Goal: Task Accomplishment & Management: Complete application form

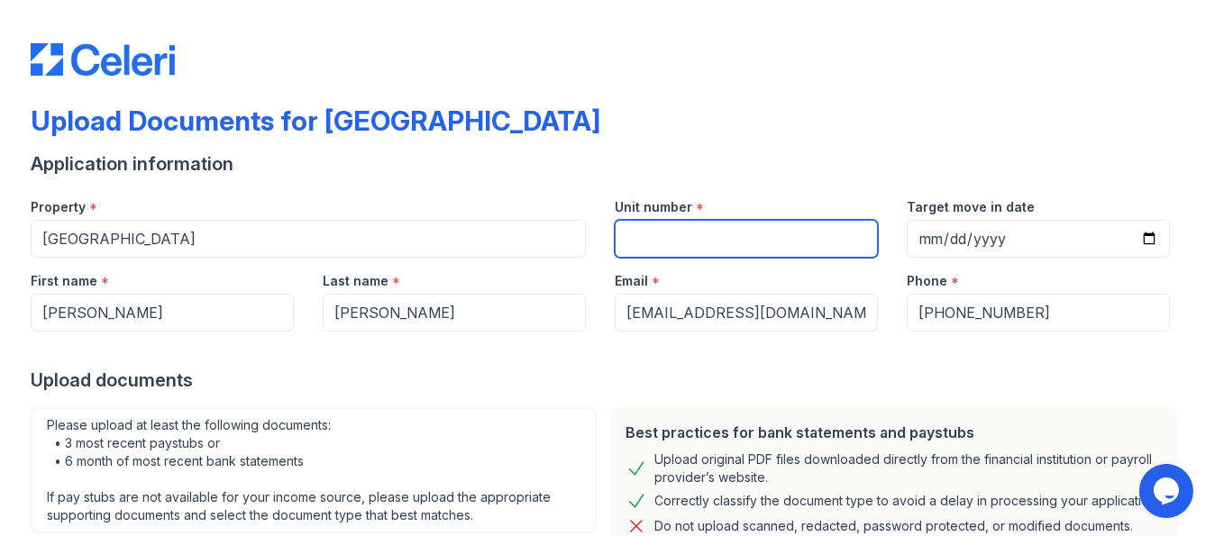
click at [764, 233] on input "Unit number" at bounding box center [746, 239] width 263 height 38
type input "4111"
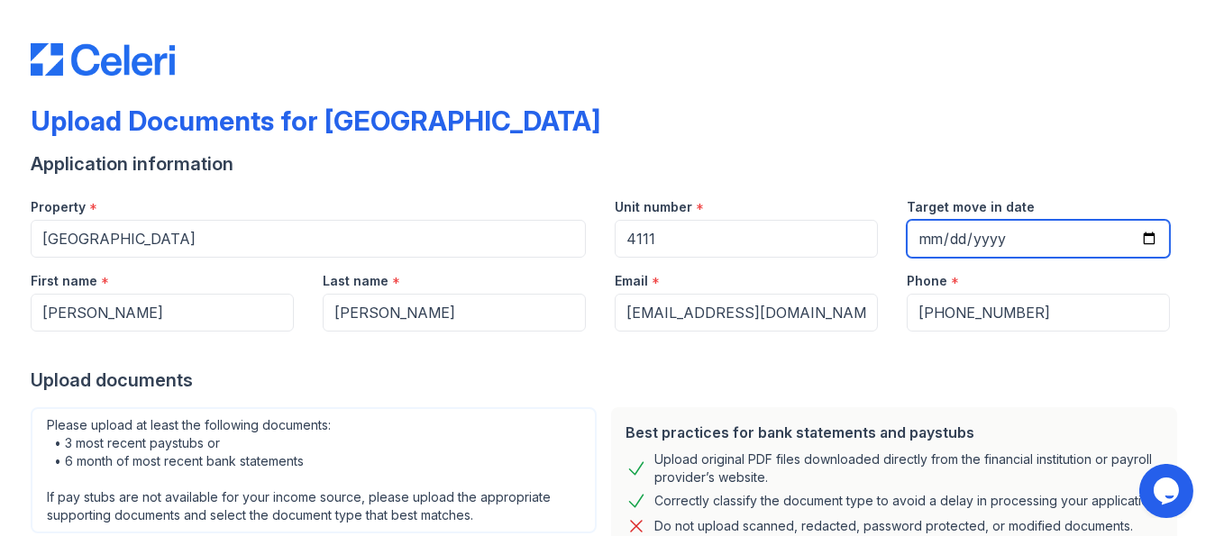
drag, startPoint x: 924, startPoint y: 232, endPoint x: 909, endPoint y: 241, distance: 17.0
click at [909, 241] on input "Target move in date" at bounding box center [1037, 239] width 263 height 38
type input "[DATE]"
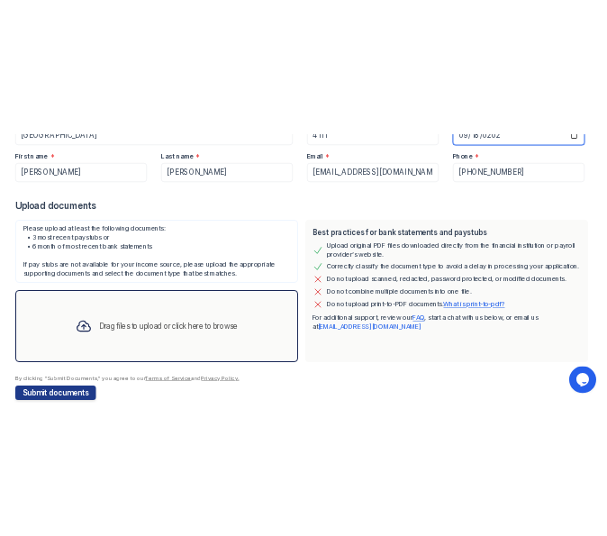
scroll to position [252, 0]
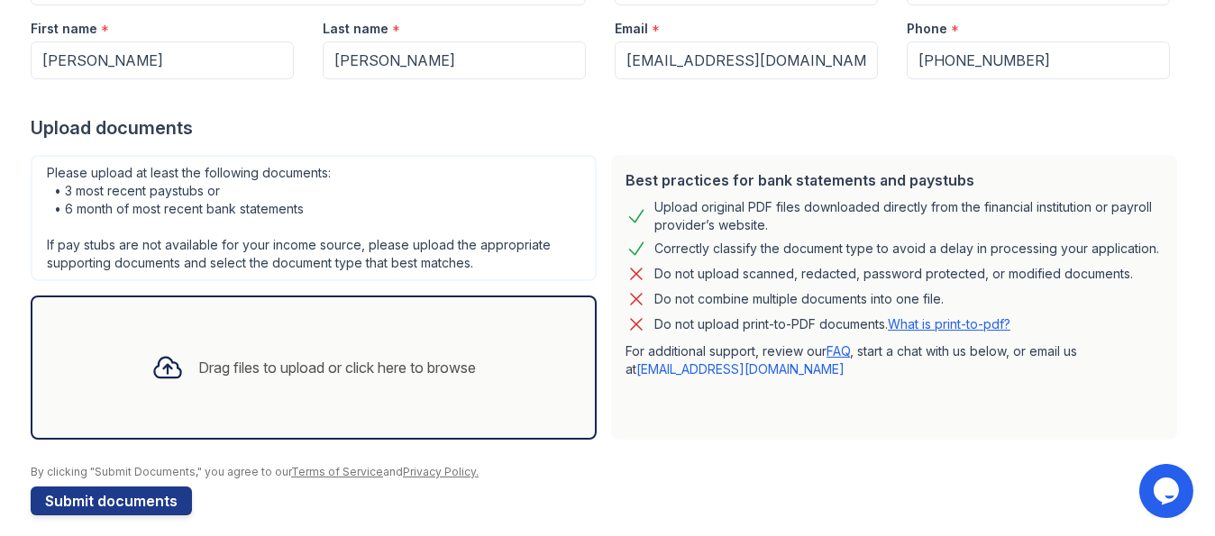
click at [457, 372] on div "Drag files to upload or click here to browse" at bounding box center [337, 368] width 278 height 22
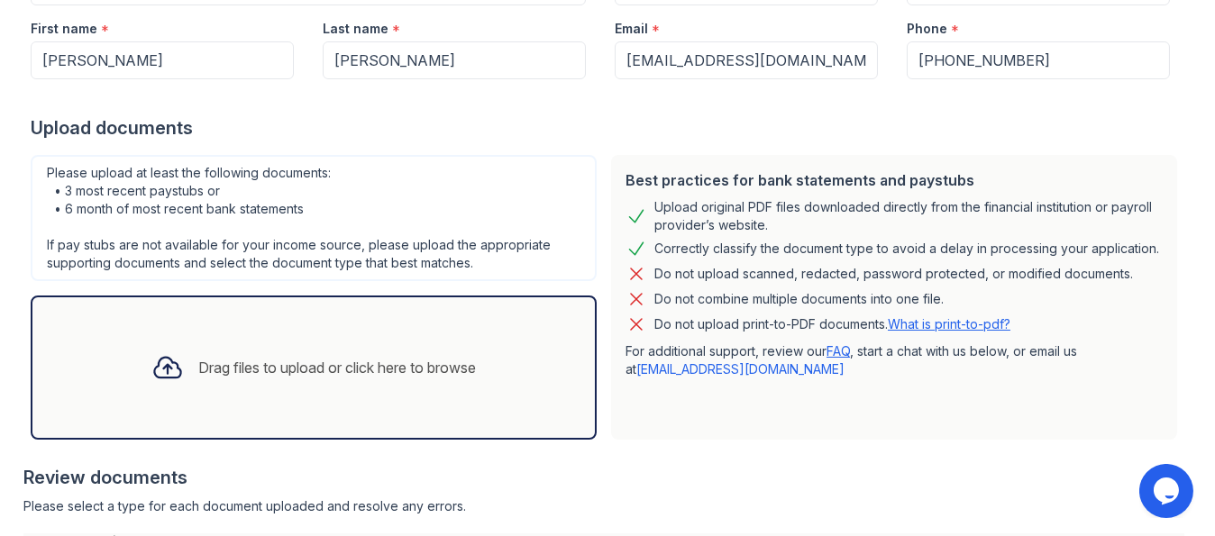
click at [441, 362] on div "Drag files to upload or click here to browse" at bounding box center [337, 368] width 278 height 22
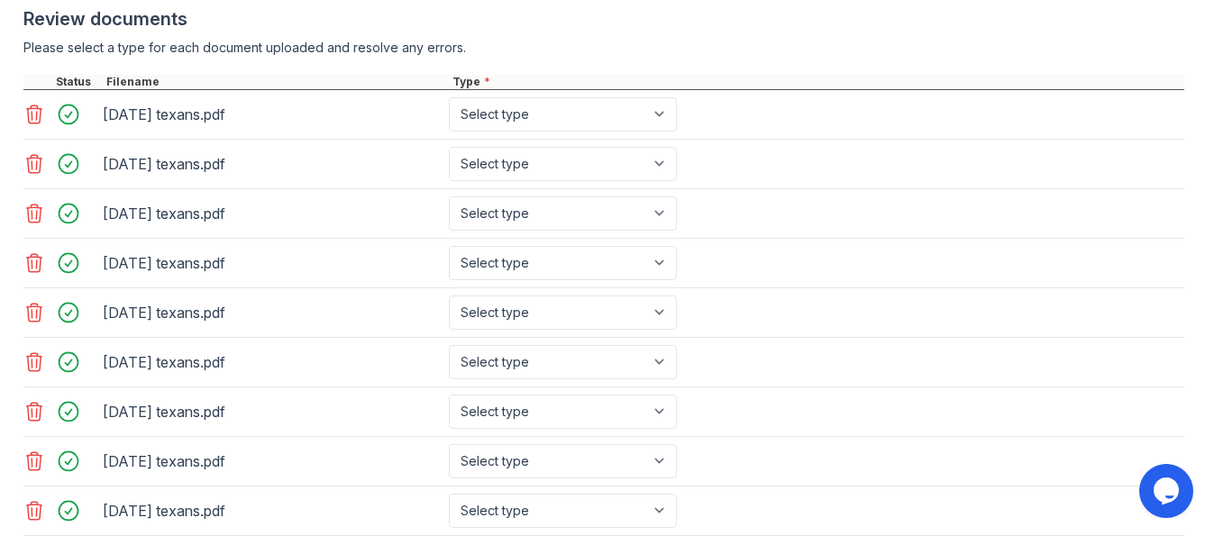
scroll to position [695, 0]
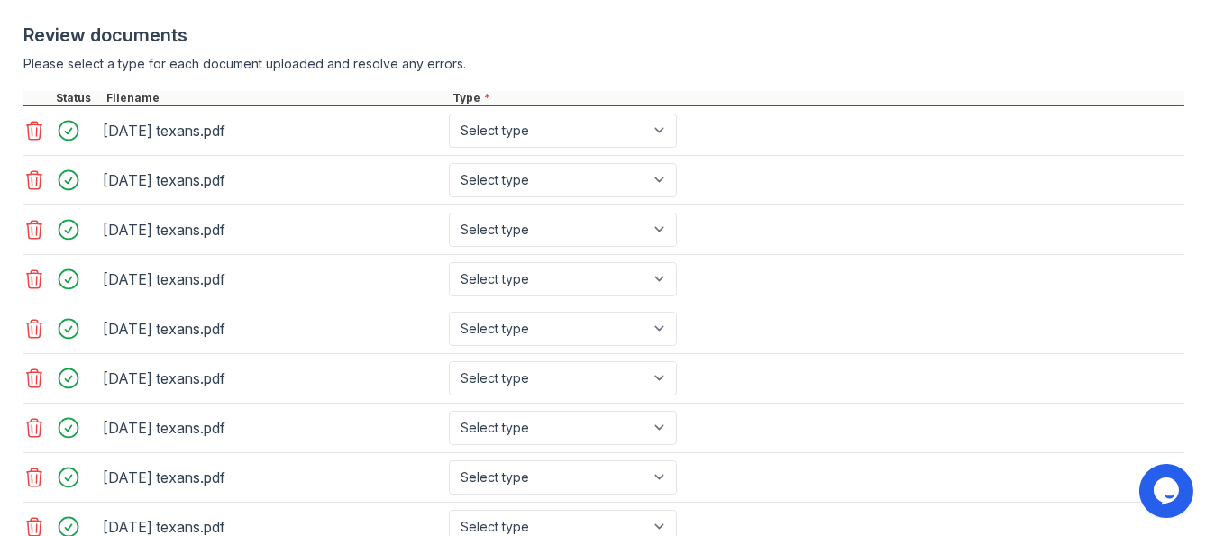
click at [30, 128] on icon at bounding box center [34, 131] width 15 height 18
click at [32, 129] on icon at bounding box center [34, 131] width 22 height 22
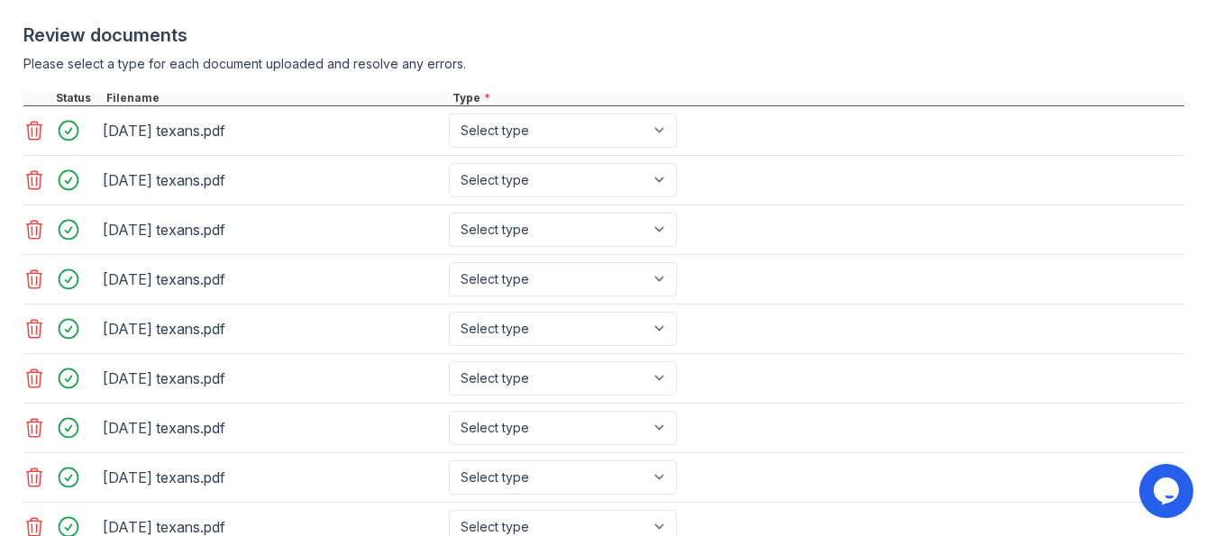
click at [32, 129] on icon at bounding box center [34, 131] width 22 height 22
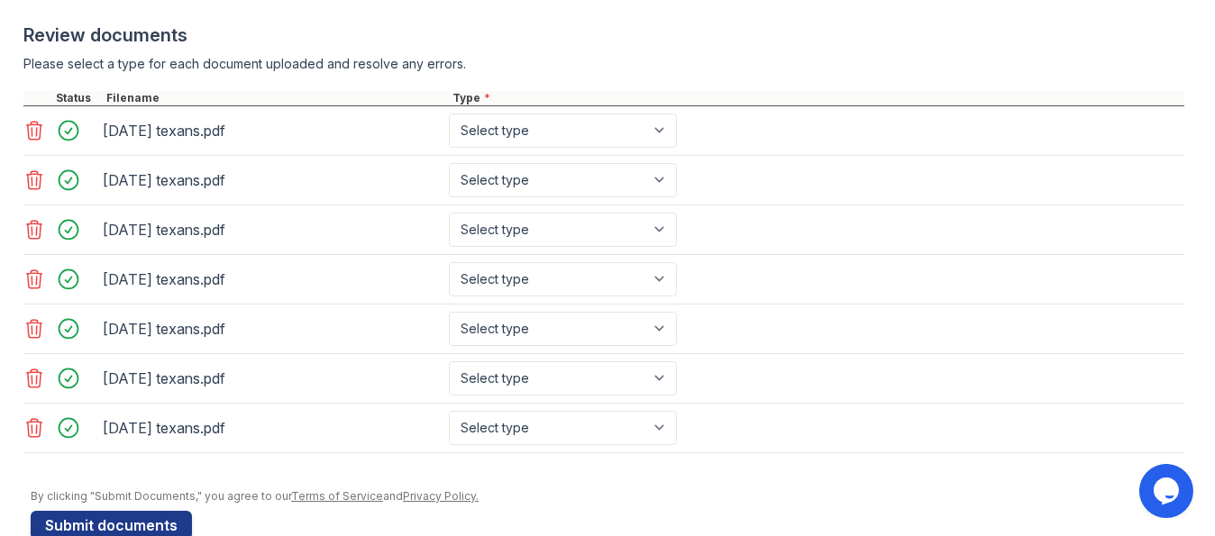
click at [32, 129] on icon at bounding box center [34, 131] width 22 height 22
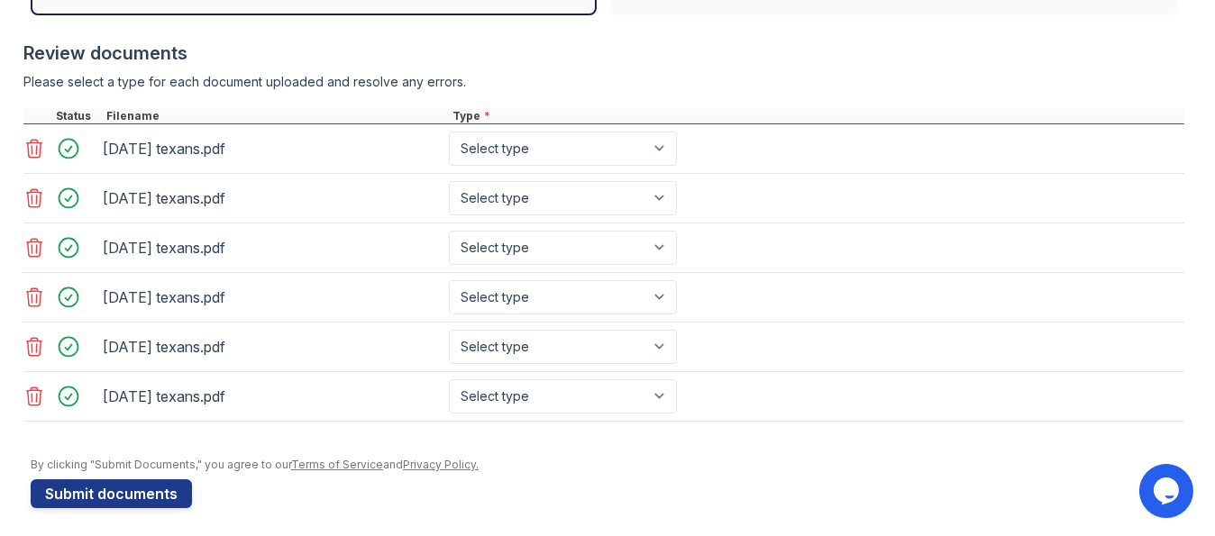
click at [32, 141] on icon at bounding box center [34, 149] width 22 height 22
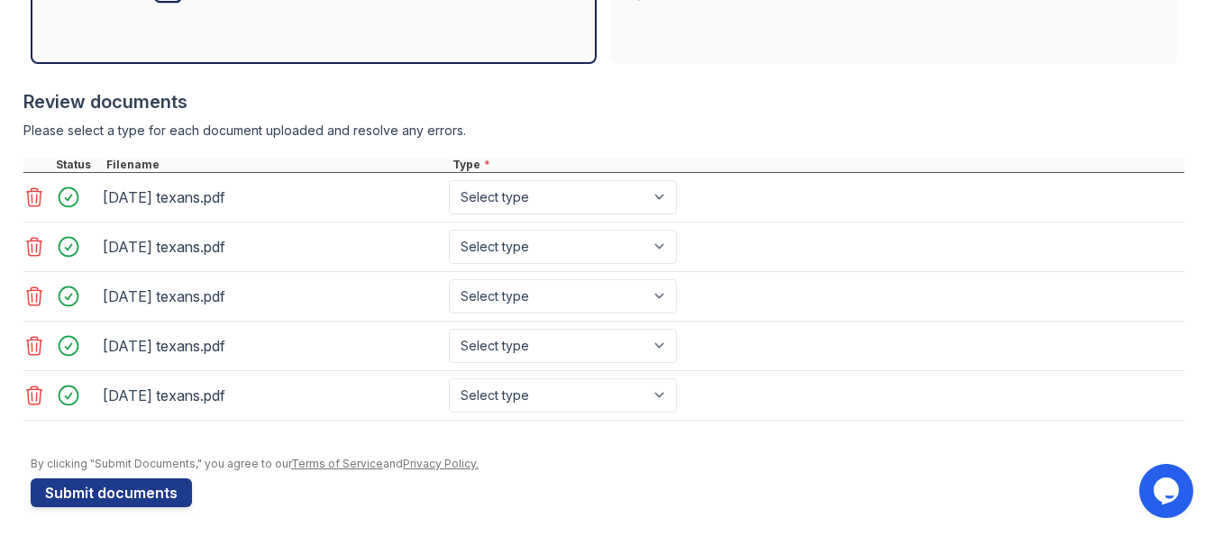
click at [27, 390] on icon at bounding box center [34, 396] width 15 height 18
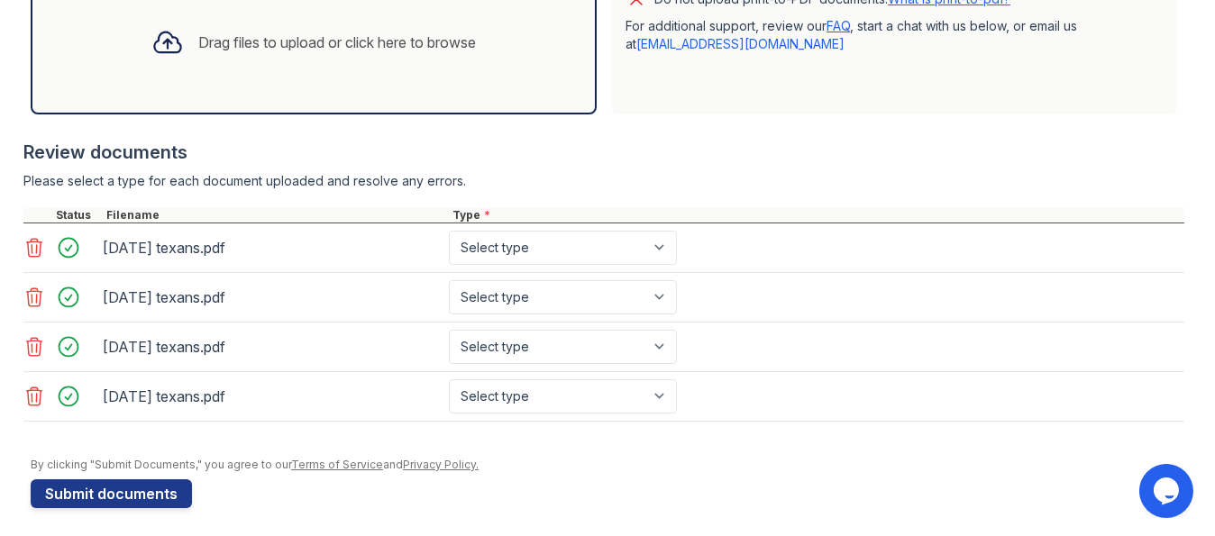
scroll to position [578, 0]
click at [32, 389] on icon at bounding box center [34, 396] width 22 height 22
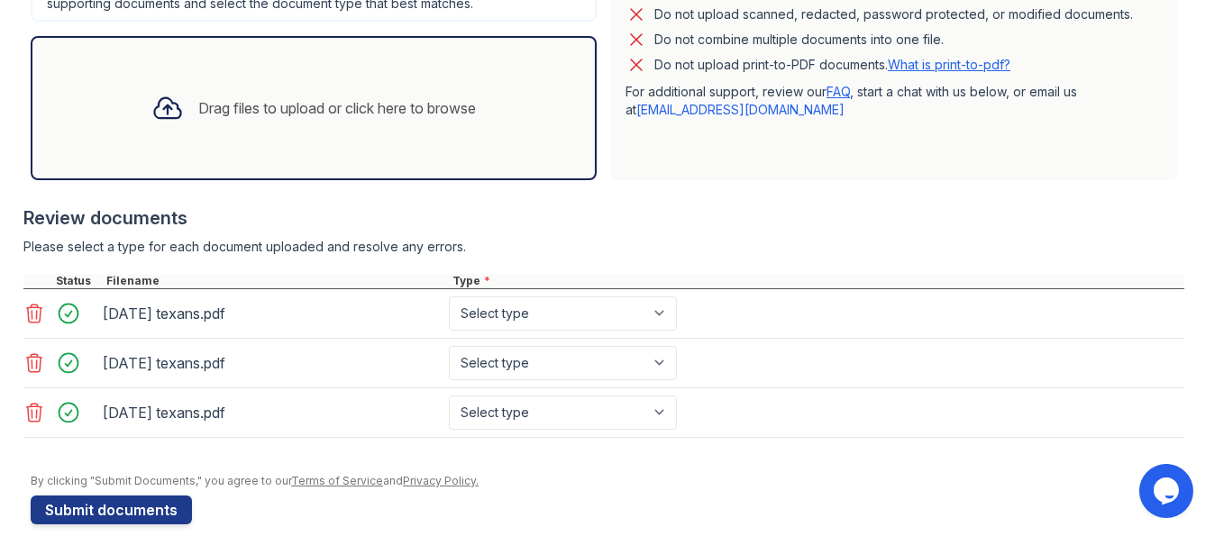
scroll to position [511, 0]
click at [38, 316] on icon at bounding box center [34, 314] width 15 height 18
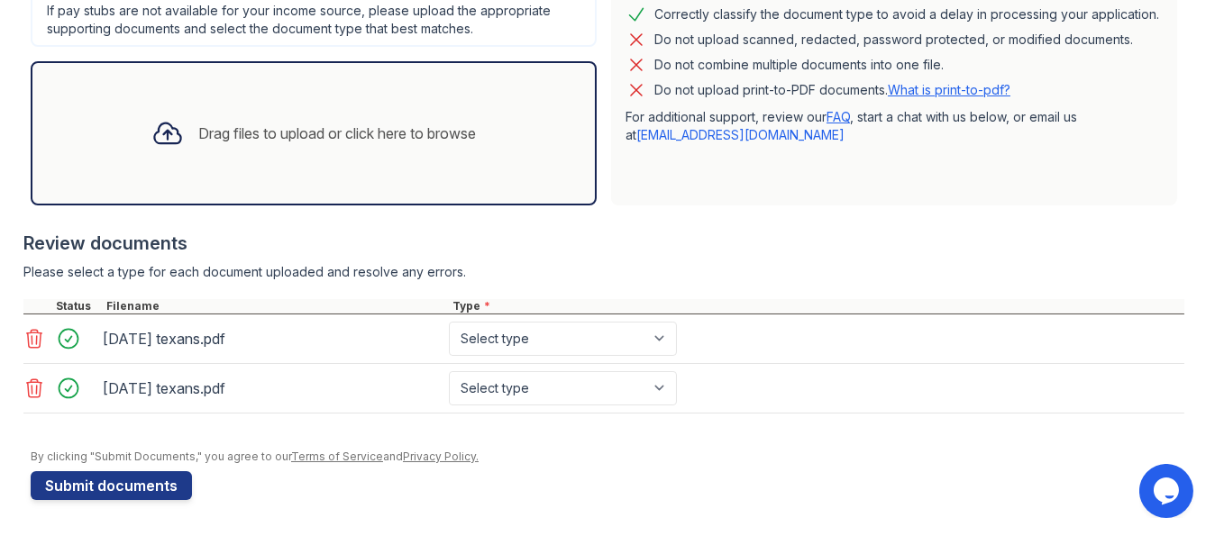
scroll to position [481, 0]
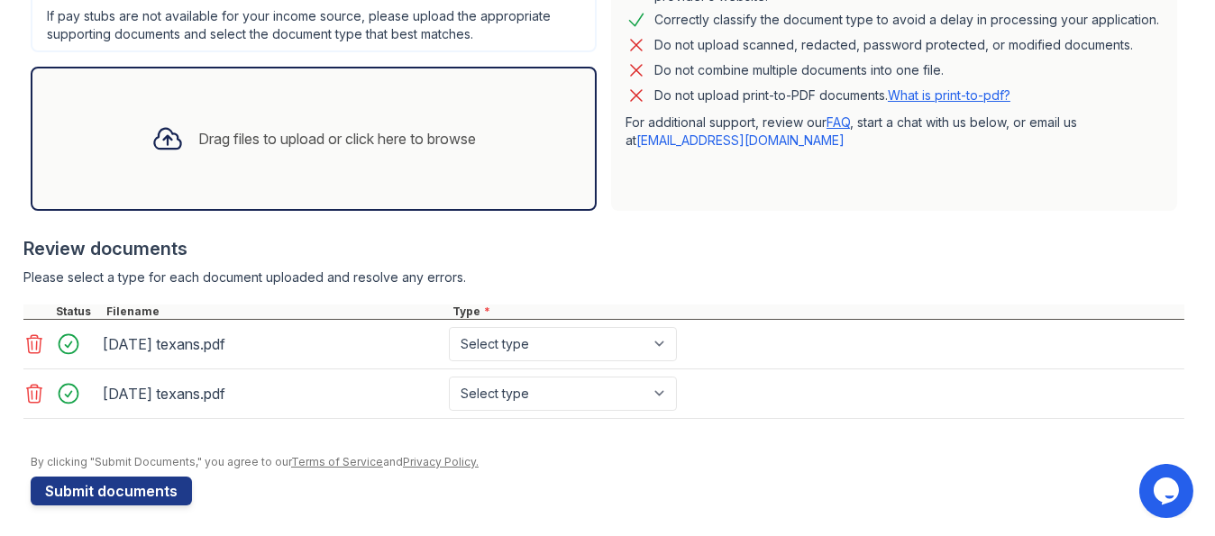
click at [464, 137] on div "Drag files to upload or click here to browse" at bounding box center [337, 139] width 278 height 22
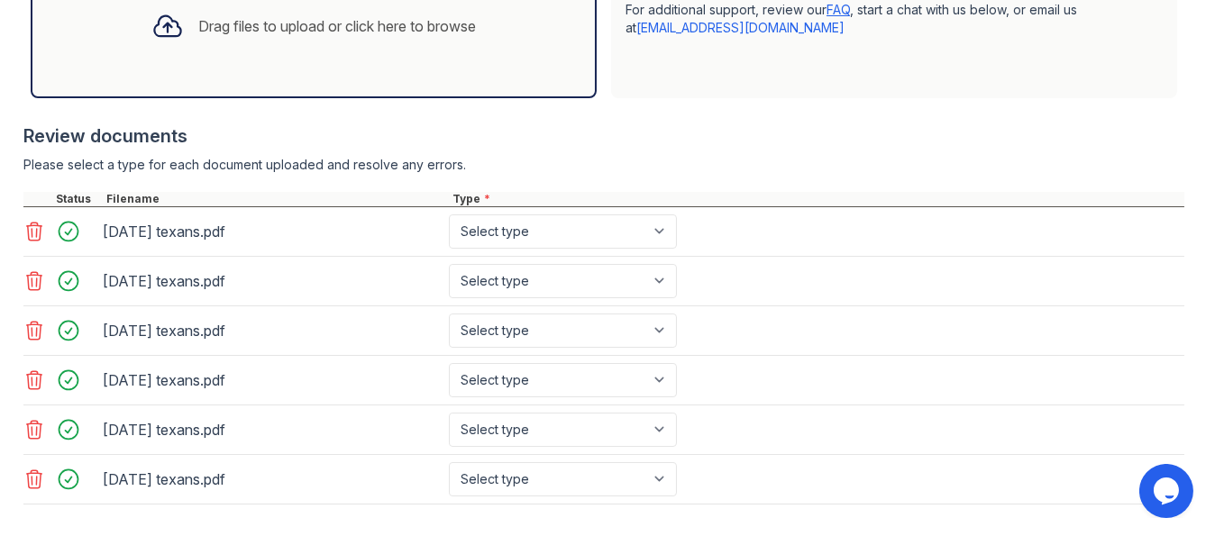
scroll to position [595, 0]
click at [664, 227] on select "Select type Paystub Bank Statement Offer Letter Tax Documents Benefit Award Let…" at bounding box center [563, 231] width 228 height 34
select select "bank_statement"
click at [449, 214] on select "Select type Paystub Bank Statement Offer Letter Tax Documents Benefit Award Let…" at bounding box center [563, 231] width 228 height 34
click at [659, 275] on select "Select type Paystub Bank Statement Offer Letter Tax Documents Benefit Award Let…" at bounding box center [563, 280] width 228 height 34
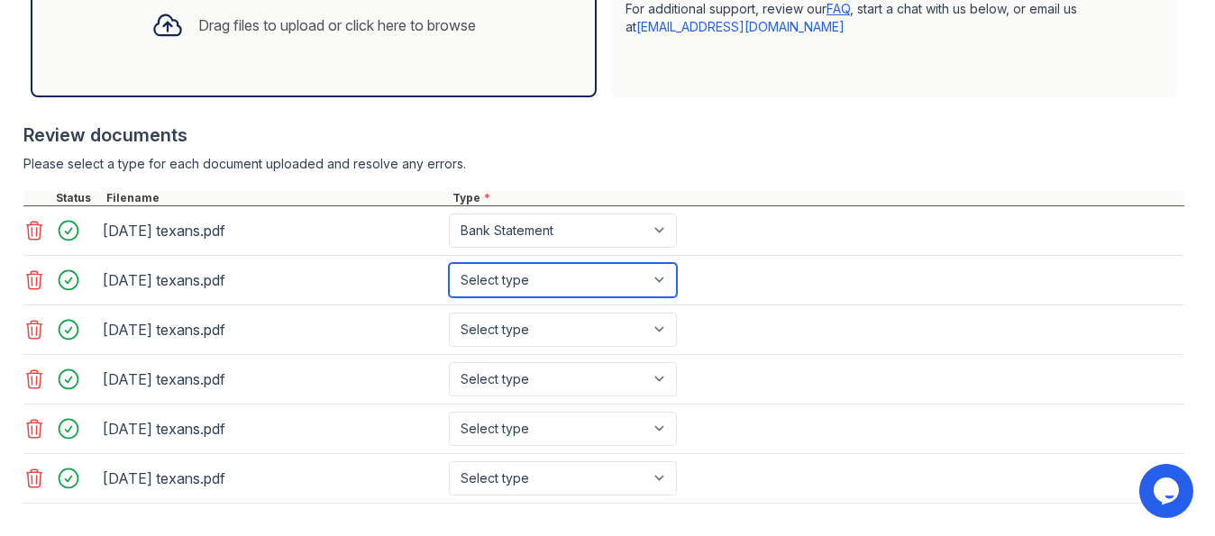
select select "bank_statement"
click at [449, 263] on select "Select type Paystub Bank Statement Offer Letter Tax Documents Benefit Award Let…" at bounding box center [563, 280] width 228 height 34
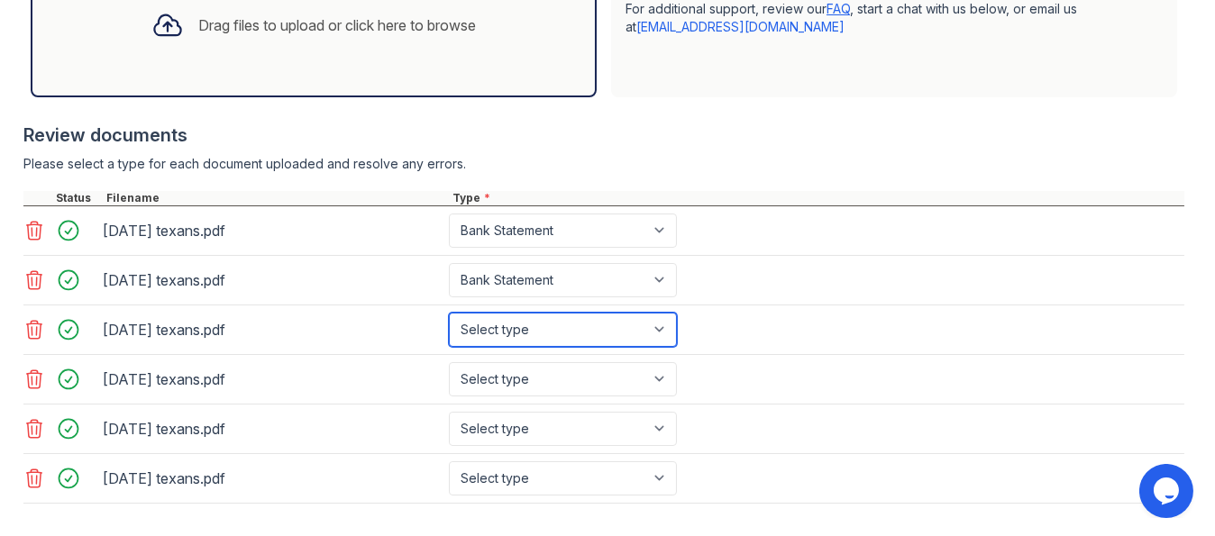
click at [662, 323] on select "Select type Paystub Bank Statement Offer Letter Tax Documents Benefit Award Let…" at bounding box center [563, 330] width 228 height 34
select select "bank_statement"
click at [449, 313] on select "Select type Paystub Bank Statement Offer Letter Tax Documents Benefit Award Let…" at bounding box center [563, 330] width 228 height 34
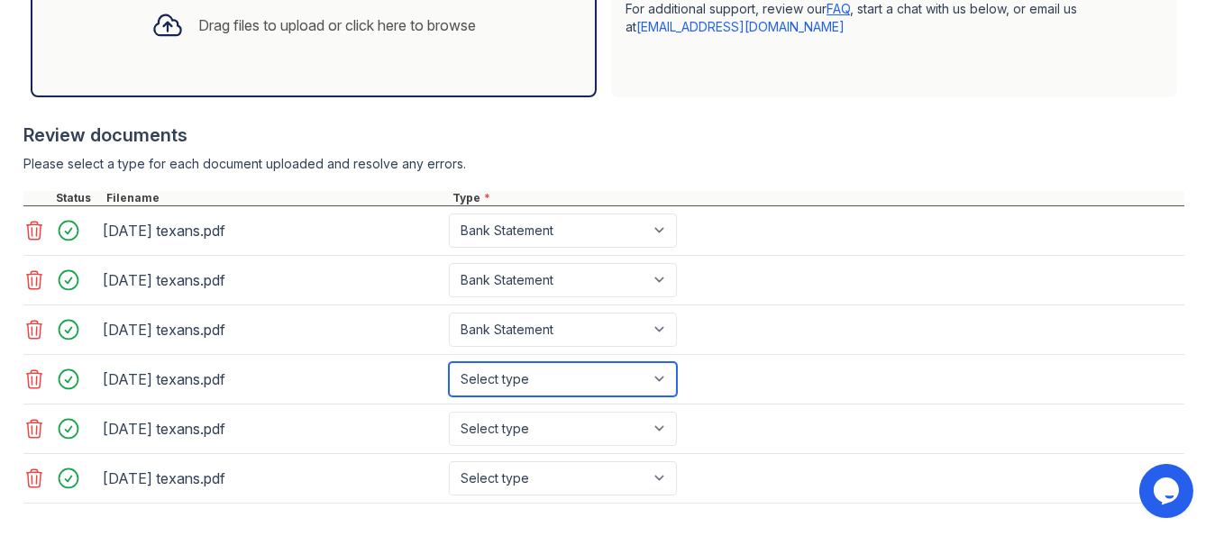
click at [665, 378] on select "Select type Paystub Bank Statement Offer Letter Tax Documents Benefit Award Let…" at bounding box center [563, 379] width 228 height 34
select select "bank_statement"
click at [449, 362] on select "Select type Paystub Bank Statement Offer Letter Tax Documents Benefit Award Let…" at bounding box center [563, 379] width 228 height 34
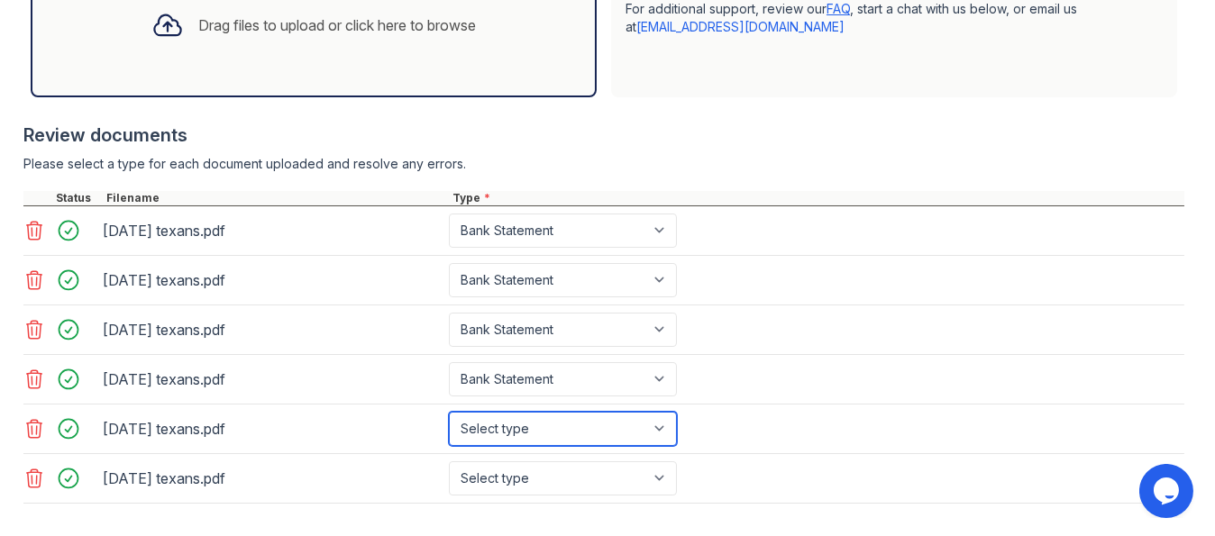
click at [661, 423] on select "Select type Paystub Bank Statement Offer Letter Tax Documents Benefit Award Let…" at bounding box center [563, 429] width 228 height 34
select select "bank_statement"
click at [449, 412] on select "Select type Paystub Bank Statement Offer Letter Tax Documents Benefit Award Let…" at bounding box center [563, 429] width 228 height 34
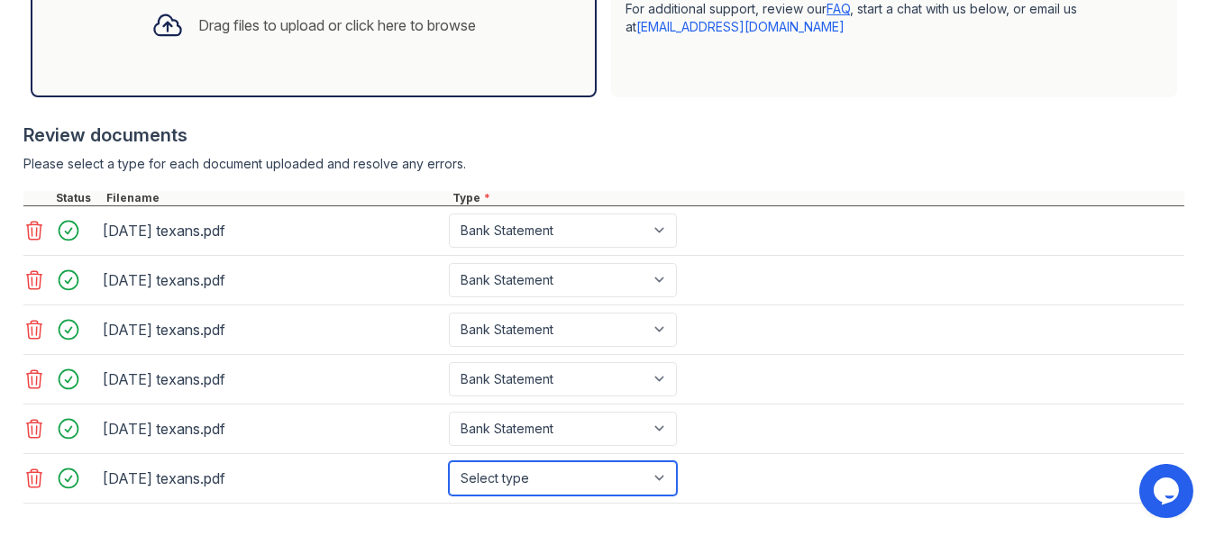
click at [660, 471] on select "Select type Paystub Bank Statement Offer Letter Tax Documents Benefit Award Let…" at bounding box center [563, 478] width 228 height 34
select select "bank_statement"
click at [449, 461] on select "Select type Paystub Bank Statement Offer Letter Tax Documents Benefit Award Let…" at bounding box center [563, 478] width 228 height 34
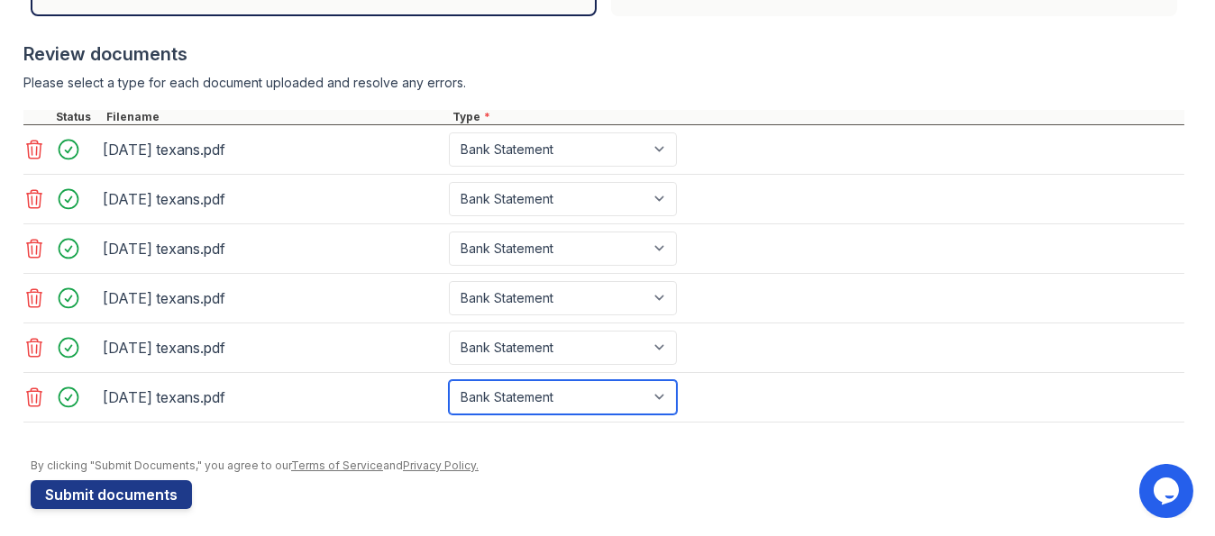
scroll to position [677, 0]
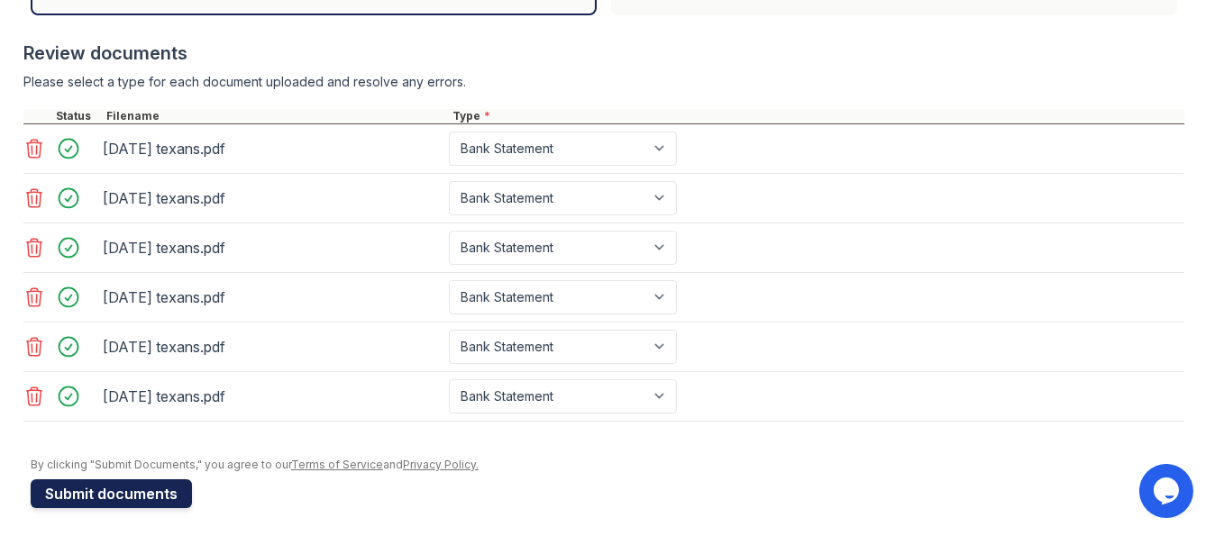
click at [126, 486] on button "Submit documents" at bounding box center [111, 493] width 161 height 29
